Goal: Information Seeking & Learning: Learn about a topic

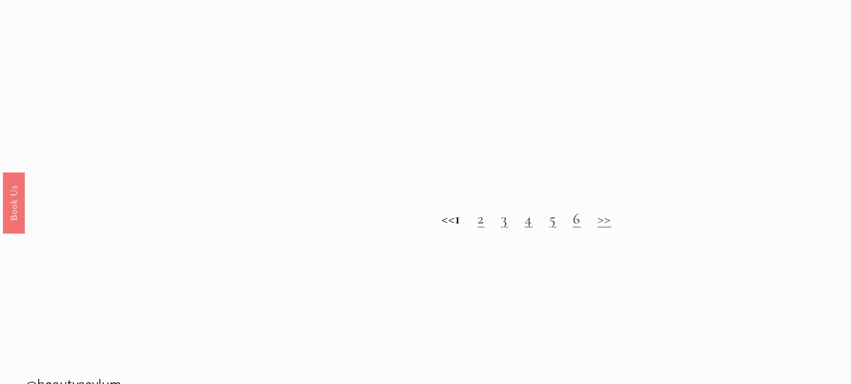
scroll to position [977, 0]
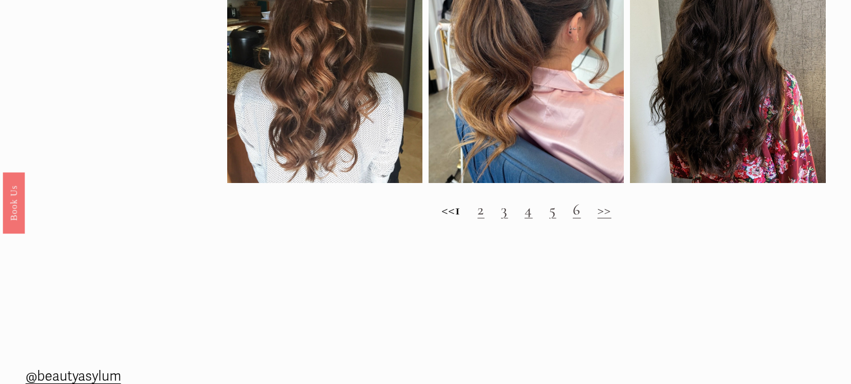
click at [484, 204] on link "2" at bounding box center [481, 209] width 7 height 19
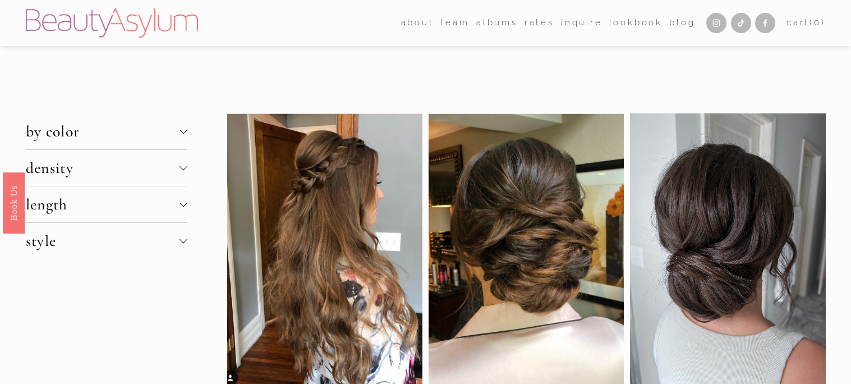
click at [104, 126] on span "by color" at bounding box center [103, 131] width 154 height 19
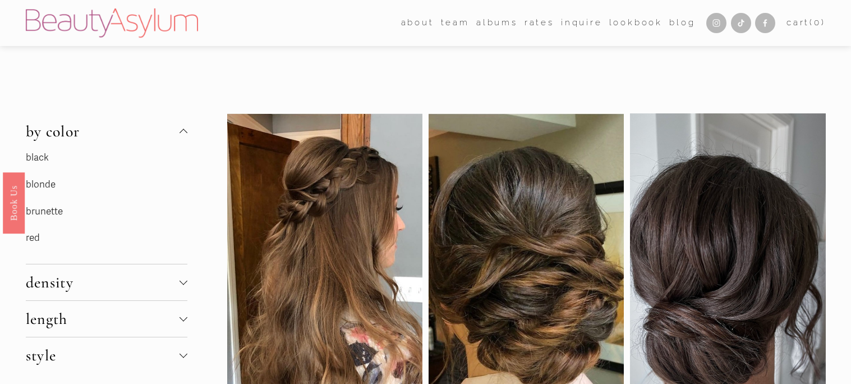
click at [43, 216] on link "brunette" at bounding box center [44, 211] width 37 height 12
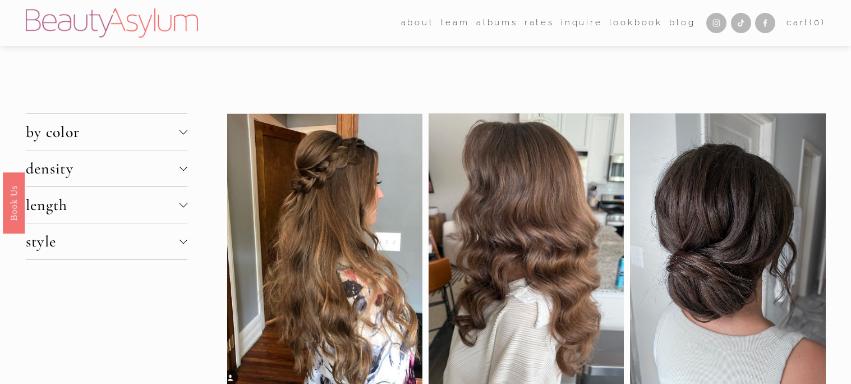
click at [58, 182] on button "density" at bounding box center [107, 168] width 162 height 36
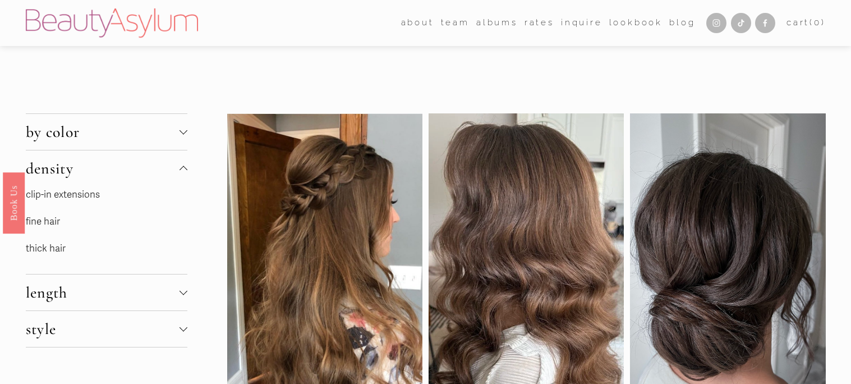
click at [38, 242] on link "thick hair" at bounding box center [46, 248] width 40 height 12
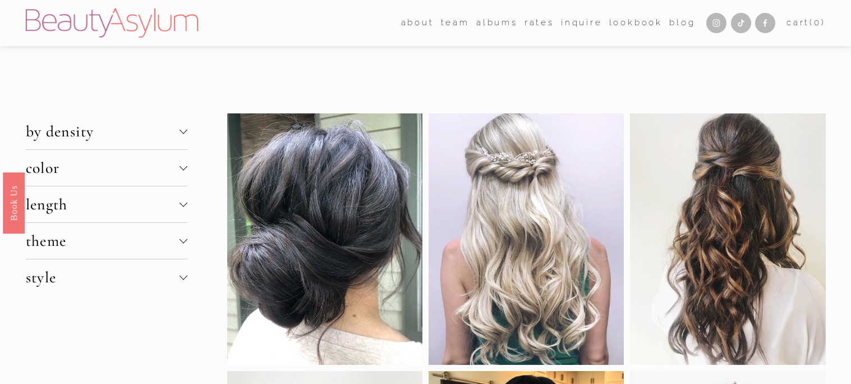
click at [45, 242] on span "theme" at bounding box center [103, 240] width 154 height 19
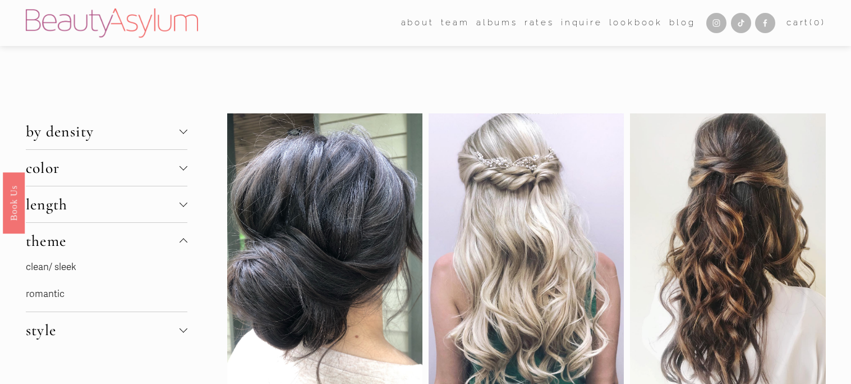
click at [27, 288] on link "romantic" at bounding box center [45, 294] width 39 height 12
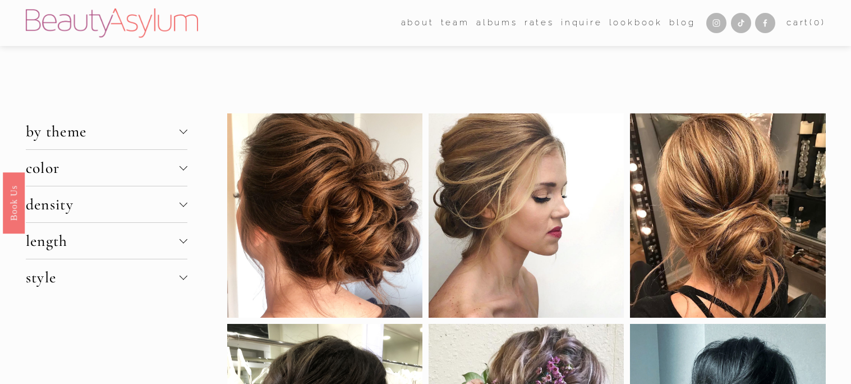
click at [44, 239] on span "length" at bounding box center [103, 240] width 154 height 19
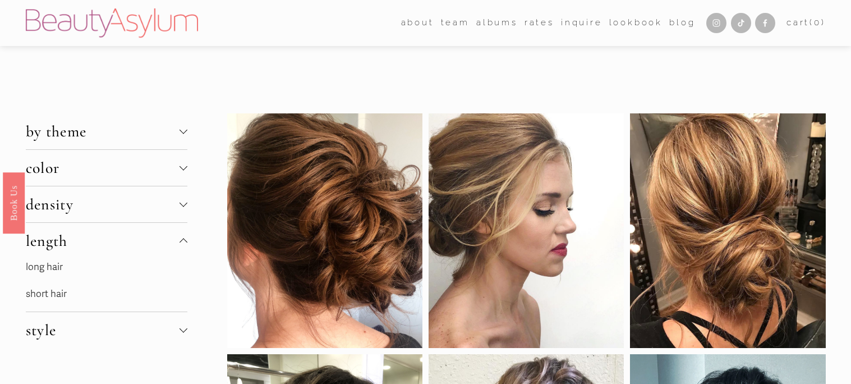
click at [37, 264] on link "long hair" at bounding box center [44, 267] width 37 height 12
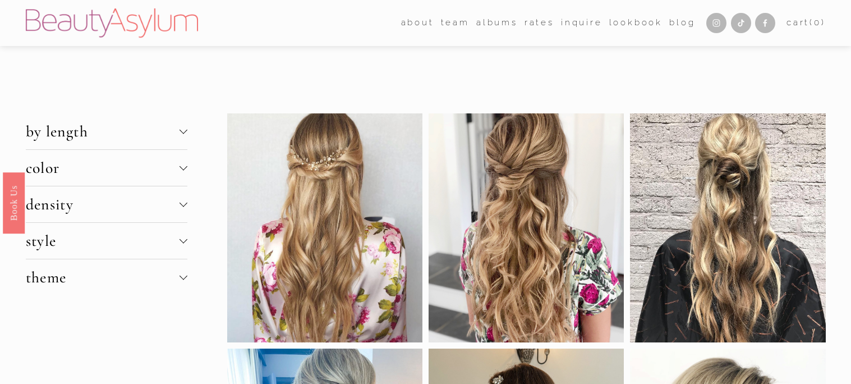
click at [44, 242] on span "style" at bounding box center [103, 240] width 154 height 19
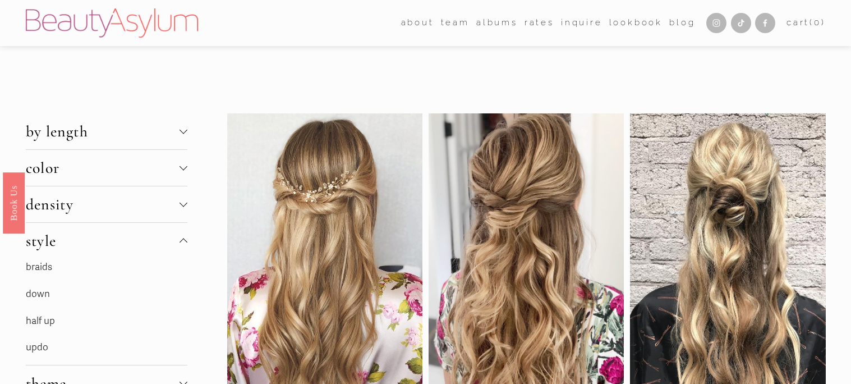
click at [41, 317] on link "half up" at bounding box center [40, 321] width 29 height 12
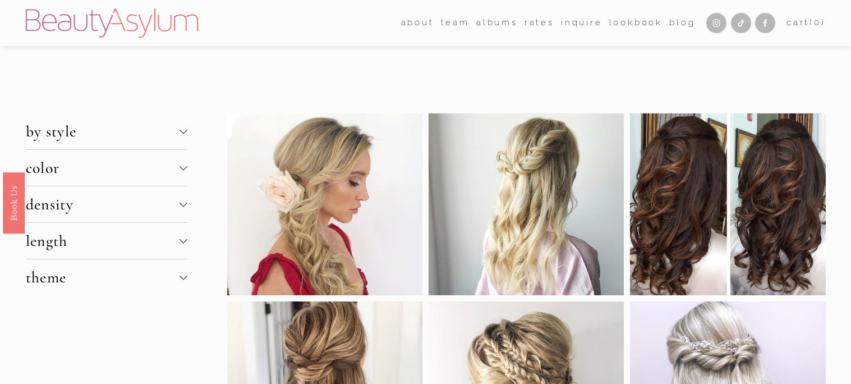
click at [38, 241] on span "length" at bounding box center [103, 240] width 154 height 19
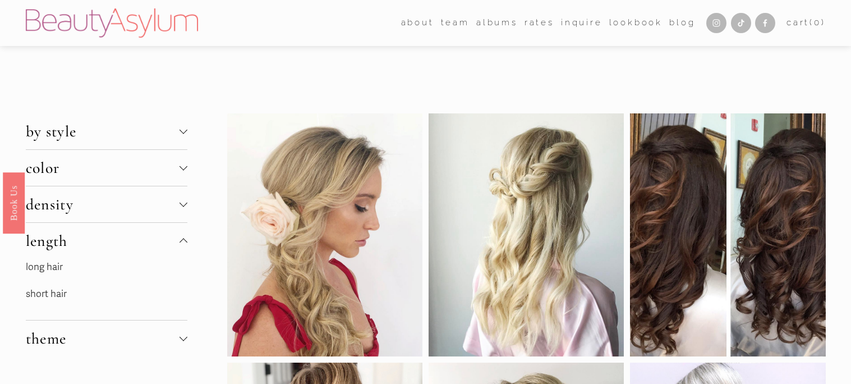
click at [36, 268] on p "long hair" at bounding box center [107, 267] width 162 height 17
click at [34, 269] on p "long hair" at bounding box center [107, 267] width 162 height 17
click at [53, 203] on span "density" at bounding box center [103, 204] width 154 height 19
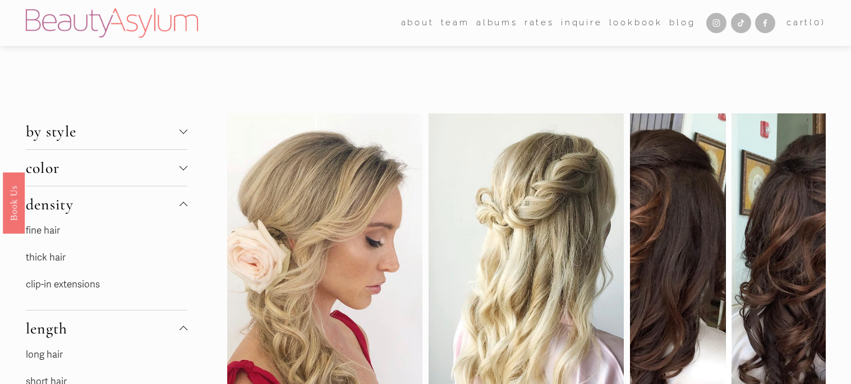
click at [44, 251] on link "thick hair" at bounding box center [46, 257] width 40 height 12
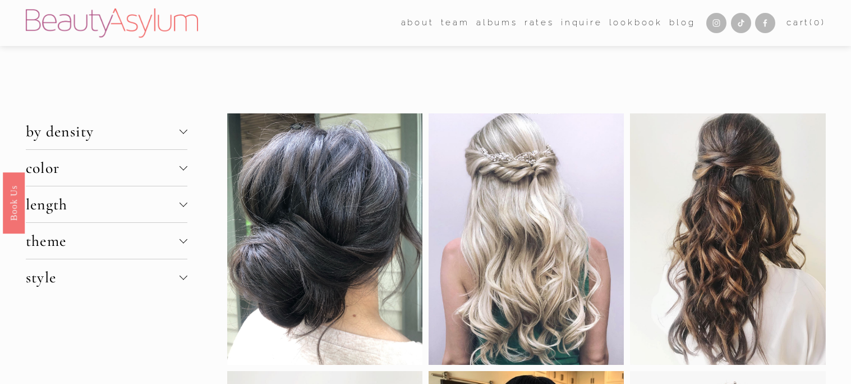
click at [32, 268] on span "style" at bounding box center [103, 277] width 154 height 19
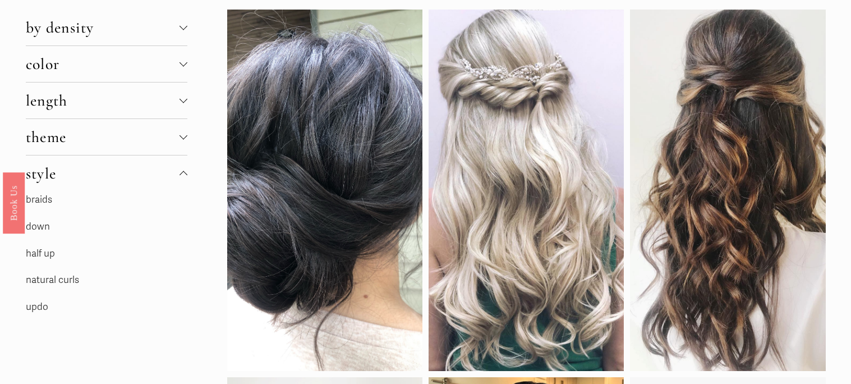
scroll to position [90, 0]
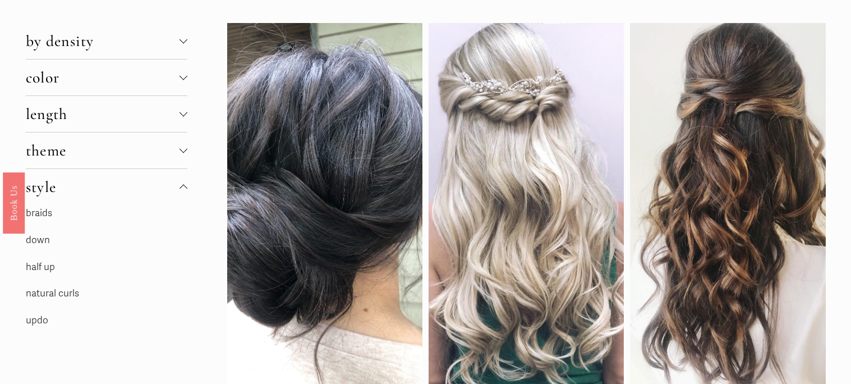
click at [26, 317] on link "updo" at bounding box center [37, 320] width 22 height 12
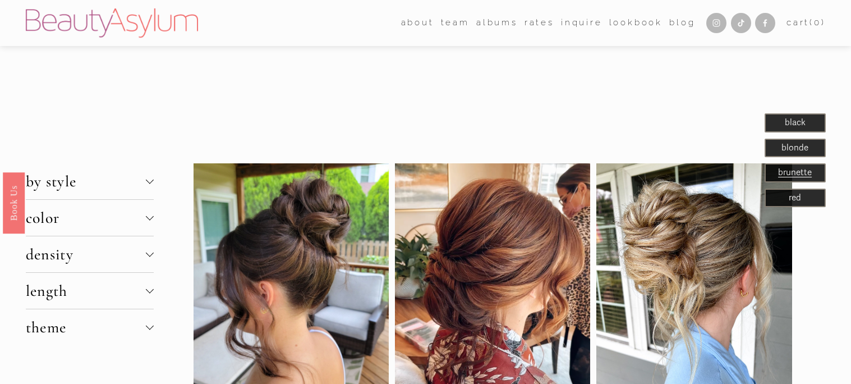
click at [59, 213] on span "color" at bounding box center [86, 217] width 121 height 19
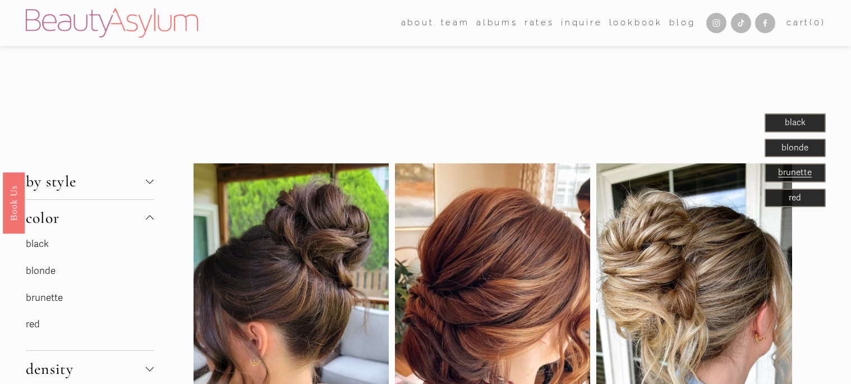
click at [31, 292] on link "brunette" at bounding box center [44, 298] width 37 height 12
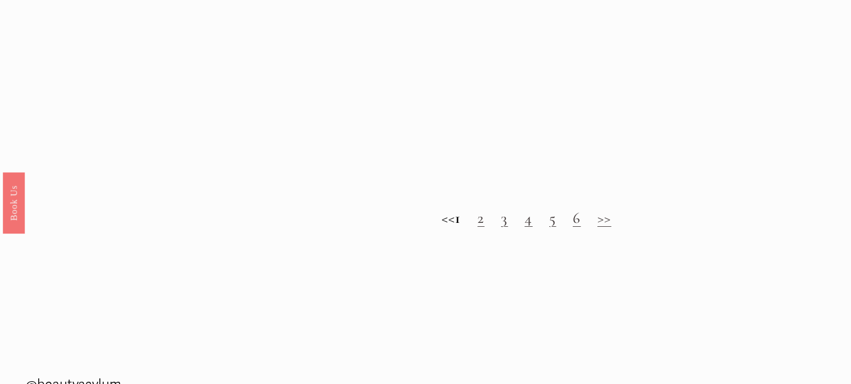
scroll to position [965, 0]
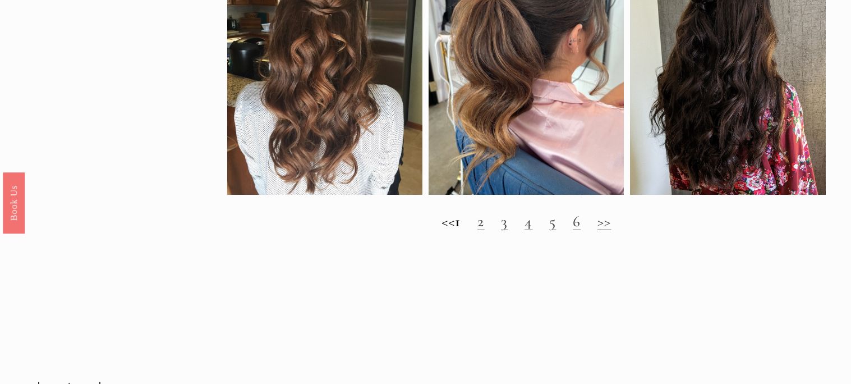
click at [508, 217] on link "3" at bounding box center [504, 221] width 7 height 19
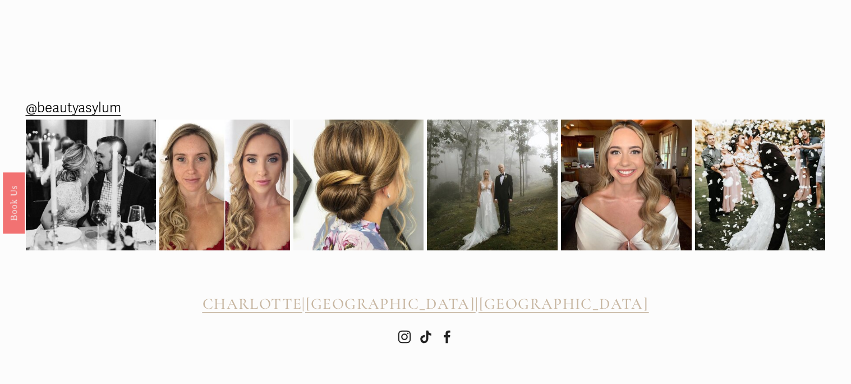
scroll to position [1457, 0]
